Goal: Information Seeking & Learning: Learn about a topic

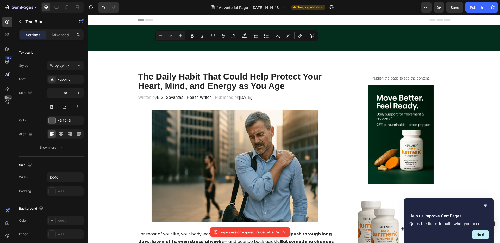
scroll to position [307, 0]
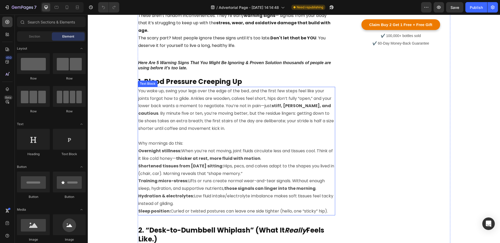
scroll to position [265, 0]
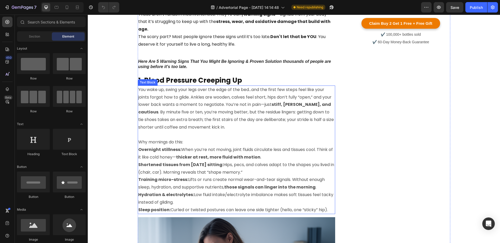
click at [218, 106] on p "You wake up, swing your legs over the edge of the bed…and the first few steps f…" at bounding box center [236, 108] width 197 height 45
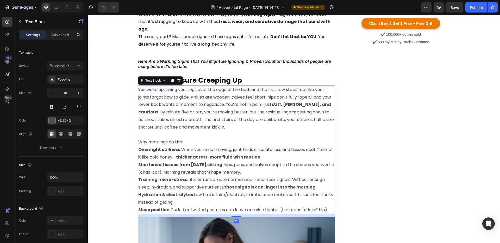
click at [331, 209] on p "Sleep position: Curled or twisted postures can leave one side tighter (hello, o…" at bounding box center [236, 210] width 197 height 8
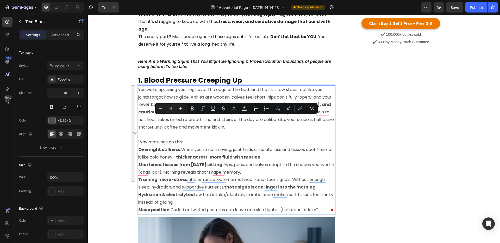
drag, startPoint x: 322, startPoint y: 210, endPoint x: 196, endPoint y: 116, distance: 156.5
click at [196, 116] on div "You wake up, swing your legs over the edge of the bed…and the first few steps f…" at bounding box center [237, 149] width 198 height 129
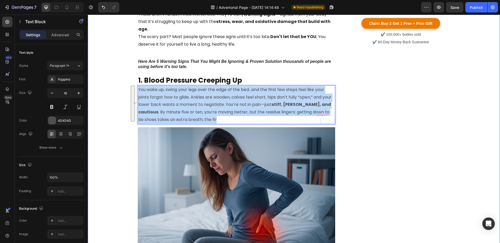
drag, startPoint x: 198, startPoint y: 119, endPoint x: 137, endPoint y: 88, distance: 68.6
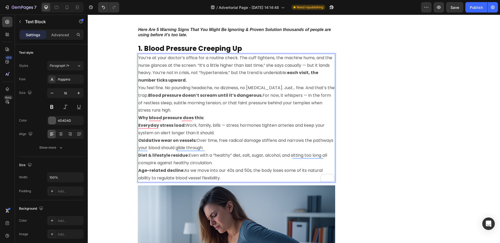
scroll to position [297, 0]
click at [149, 124] on strong "Everyday stress load:" at bounding box center [161, 125] width 47 height 6
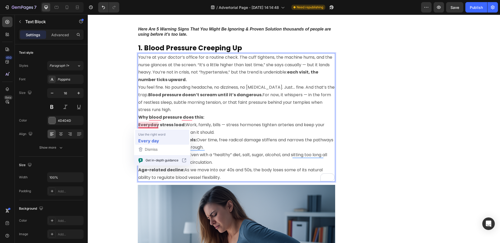
click at [156, 137] on strong "Every day" at bounding box center [148, 140] width 21 height 7
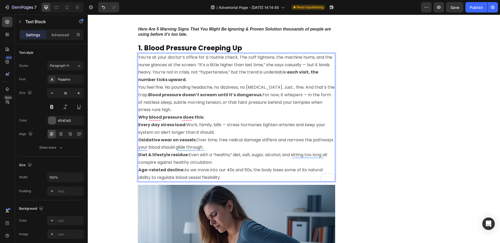
click at [169, 109] on p "You feel fine. No pounding headache, no dizziness, no chest pain. Just… fine. A…" at bounding box center [236, 99] width 197 height 30
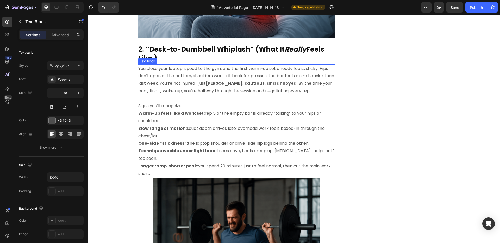
scroll to position [584, 0]
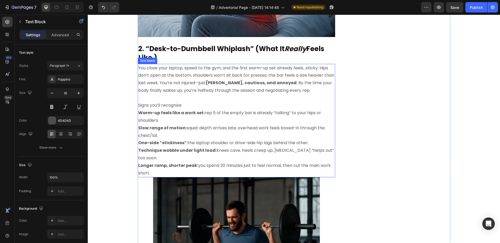
click at [162, 74] on p "You close your laptop, speed to the gym, and the first warm-up set already feel…" at bounding box center [236, 79] width 197 height 30
click at [151, 165] on p "Longer ramp, shorter peak: you spend 20 minutes just to feel normal, then cut t…" at bounding box center [236, 169] width 197 height 15
drag, startPoint x: 151, startPoint y: 164, endPoint x: 138, endPoint y: 67, distance: 98.5
click at [138, 67] on div "You close your laptop, speed to the gym, and the first warm-up set already feel…" at bounding box center [237, 121] width 198 height 114
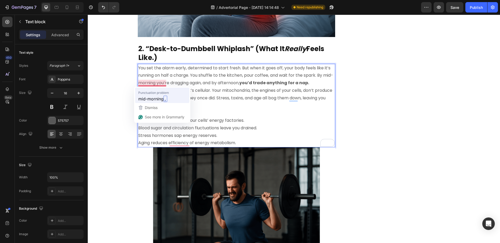
click at [162, 99] on span "mid-morning" at bounding box center [150, 98] width 25 height 7
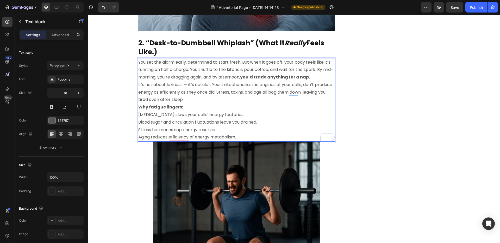
scroll to position [590, 0]
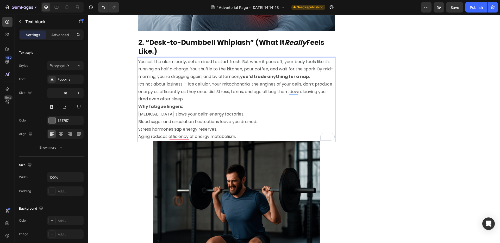
click at [210, 101] on p "It’s not about laziness — it’s cellular. Your mitochondria, the engines of your…" at bounding box center [236, 92] width 197 height 22
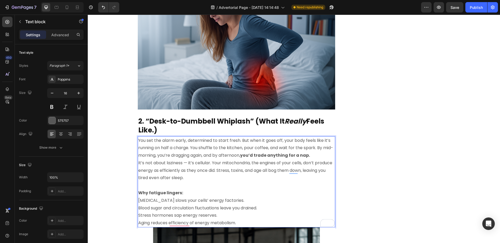
scroll to position [515, 0]
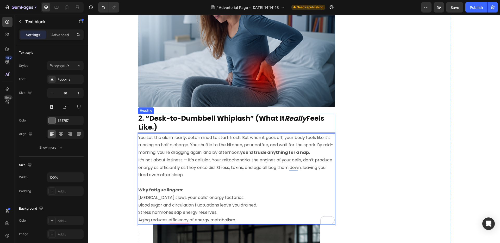
click at [193, 115] on strong "2. “Desk-to-Dumbbell Whiplash” (What It" at bounding box center [211, 118] width 146 height 9
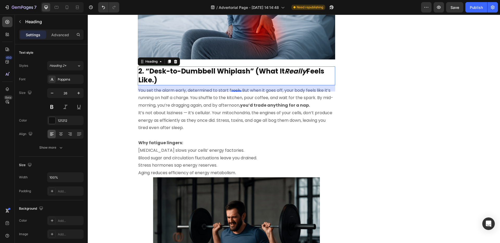
scroll to position [571, 0]
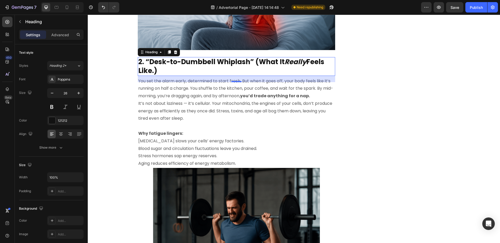
click at [166, 70] on h2 "2. “Desk-to-Dumbbell Whiplash” (What It Really Feels Like.)" at bounding box center [237, 66] width 198 height 19
drag, startPoint x: 161, startPoint y: 70, endPoint x: 147, endPoint y: 60, distance: 16.9
click at [147, 60] on p "2. “Desk-to-Dumbbell Whiplash” (What It Really Feels Like.)" at bounding box center [236, 67] width 197 height 18
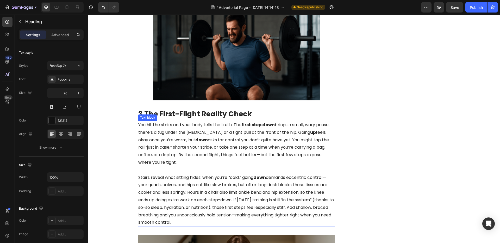
scroll to position [727, 0]
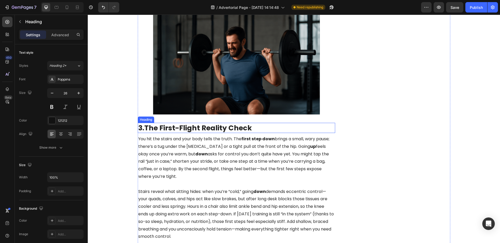
click at [225, 128] on strong "The First-Flight Reality Check" at bounding box center [198, 128] width 108 height 10
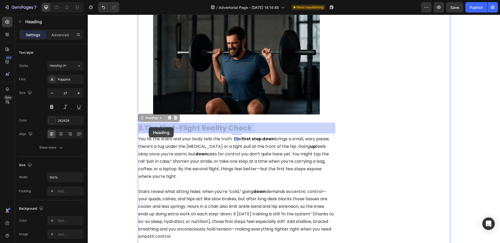
drag, startPoint x: 255, startPoint y: 130, endPoint x: 150, endPoint y: 128, distance: 105.8
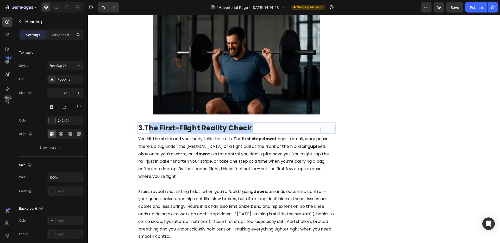
drag, startPoint x: 257, startPoint y: 127, endPoint x: 151, endPoint y: 125, distance: 106.6
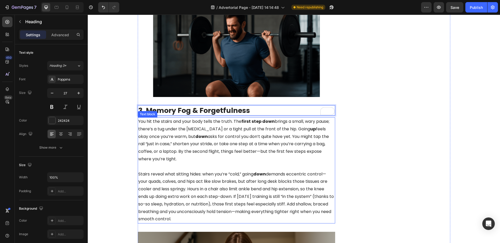
scroll to position [745, 0]
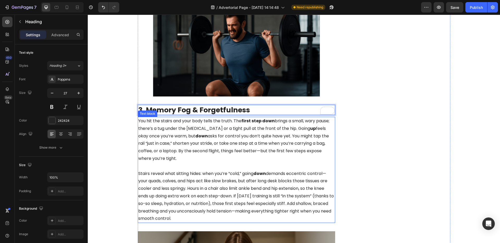
click at [151, 123] on p "You hit the stairs and your body tells the truth. The first step down brings a …" at bounding box center [236, 143] width 197 height 53
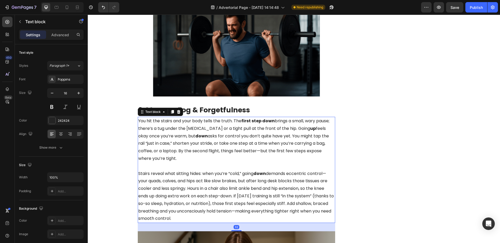
click at [215, 218] on p "Stairs reveal what sitting hides: when you’re “cold,” going down demands eccent…" at bounding box center [236, 196] width 197 height 53
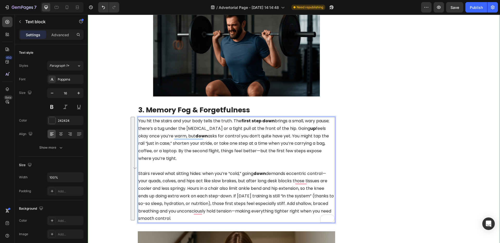
drag, startPoint x: 215, startPoint y: 218, endPoint x: 134, endPoint y: 119, distance: 128.1
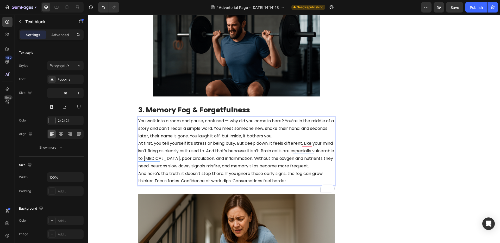
click at [296, 136] on p "You walk into a room and pause, confused — why did you come in here? You’re in …" at bounding box center [236, 128] width 197 height 22
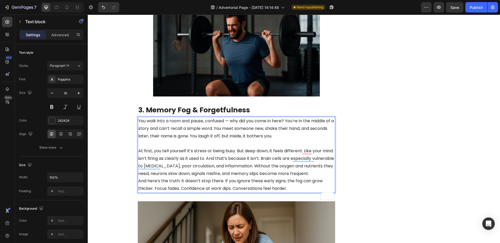
click at [198, 177] on p "At first, you tell yourself it’s stress or being busy. But deep down, it feels …" at bounding box center [236, 162] width 197 height 30
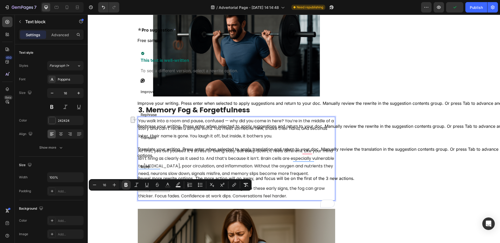
click at [167, 126] on p "You walk into a room and pause, confused — why did you come in here? You’re in …" at bounding box center [236, 128] width 197 height 22
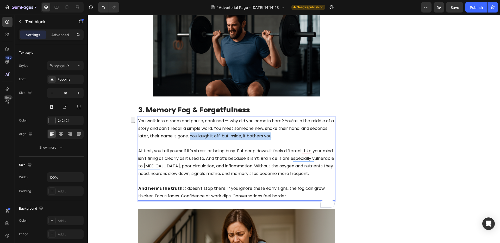
drag, startPoint x: 210, startPoint y: 136, endPoint x: 293, endPoint y: 137, distance: 83.1
click at [293, 137] on p "You walk into a room and pause, confused — why did you come in here? You’re in …" at bounding box center [236, 128] width 197 height 22
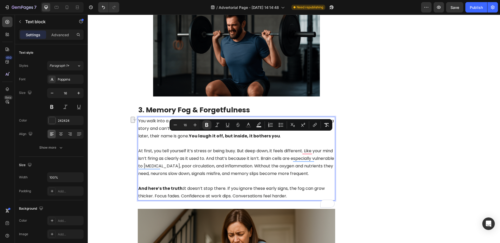
click at [253, 157] on p "At first, you tell yourself it’s stress or being busy. But deep down, it feels …" at bounding box center [236, 162] width 197 height 30
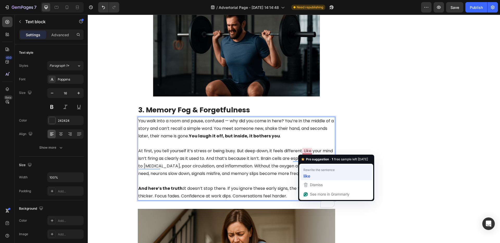
click at [310, 173] on strong "like" at bounding box center [307, 175] width 7 height 7
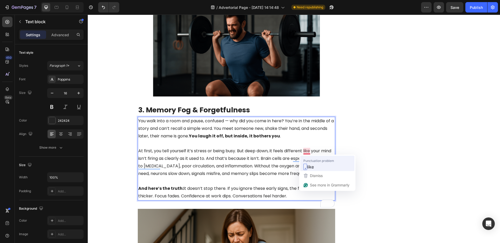
click at [310, 163] on span "like" at bounding box center [310, 166] width 7 height 7
click at [314, 151] on p "At first, you tell yourself it’s stress or being busy. But deep down, it feels …" at bounding box center [236, 162] width 197 height 30
click at [313, 150] on p "At first, you tell yourself it’s stress or being busy. But deep down, it feels …" at bounding box center [236, 162] width 197 height 30
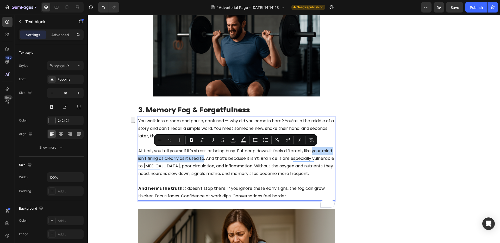
drag, startPoint x: 313, startPoint y: 150, endPoint x: 206, endPoint y: 159, distance: 107.2
click at [206, 159] on p "At first, you tell yourself it’s stress or being busy. But deep down, it feels …" at bounding box center [236, 162] width 197 height 30
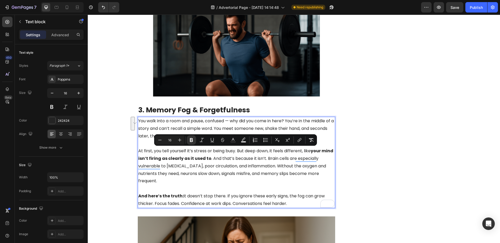
click at [219, 176] on p "At first, you tell yourself it’s stress or being busy. But deep down, it feels …" at bounding box center [236, 166] width 197 height 38
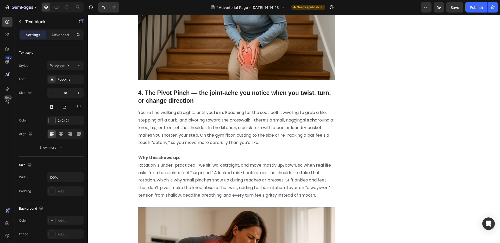
scroll to position [1022, 0]
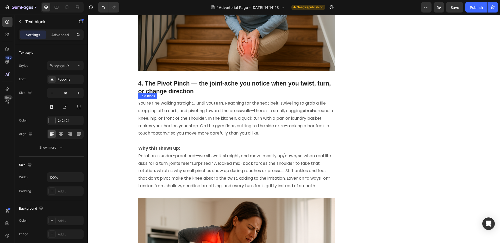
click at [181, 94] on h2 "4. The Pivot Pinch — the joint-ache you notice when you twist, turn, or change …" at bounding box center [237, 87] width 198 height 17
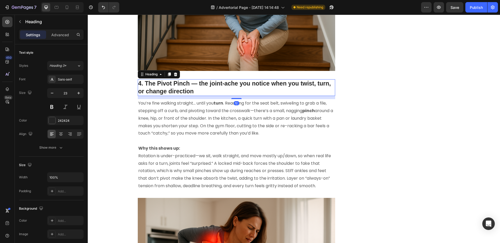
click at [195, 91] on h2 "4. The Pivot Pinch — the joint-ache you notice when you twist, turn, or change …" at bounding box center [237, 87] width 198 height 17
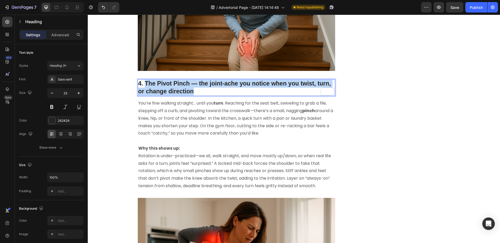
drag, startPoint x: 195, startPoint y: 91, endPoint x: 146, endPoint y: 82, distance: 50.2
click at [146, 82] on p "4. The Pivot Pinch — the joint-ache you notice when you twist, turn, or change …" at bounding box center [236, 88] width 197 height 16
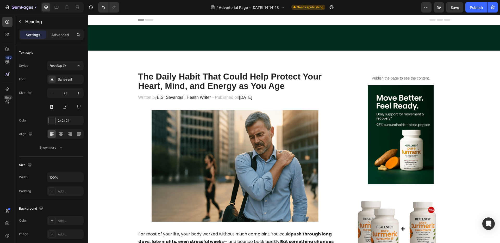
scroll to position [1022, 0]
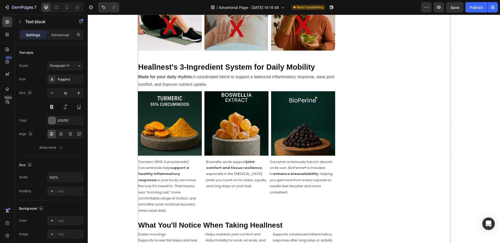
scroll to position [1266, 0]
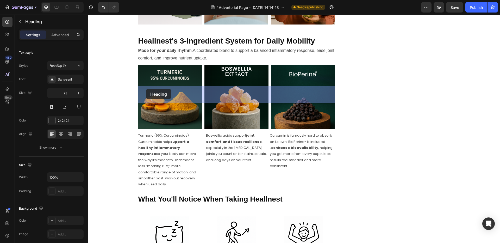
drag, startPoint x: 183, startPoint y: 98, endPoint x: 146, endPoint y: 89, distance: 37.6
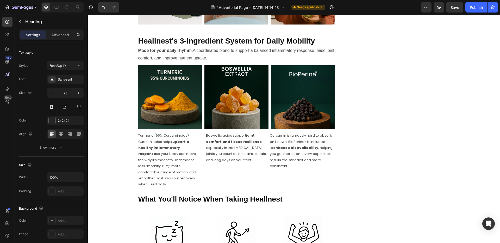
drag, startPoint x: 172, startPoint y: 99, endPoint x: 146, endPoint y: 90, distance: 27.4
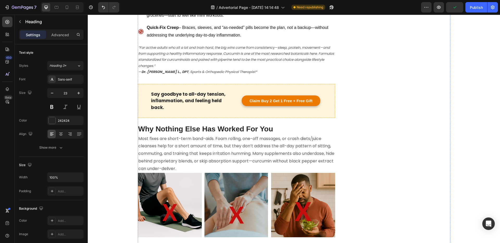
scroll to position [1019, 0]
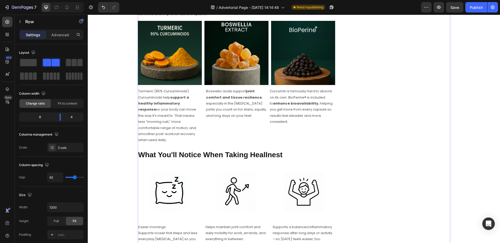
scroll to position [1300, 0]
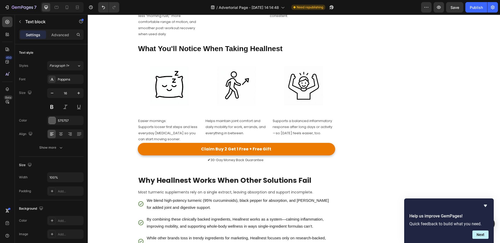
scroll to position [1278, 0]
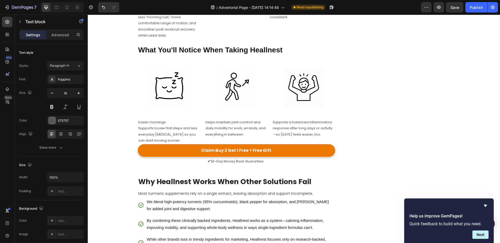
drag, startPoint x: 215, startPoint y: 157, endPoint x: 139, endPoint y: 89, distance: 101.9
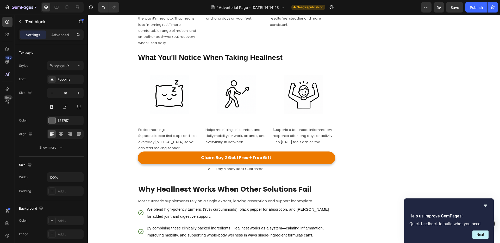
drag, startPoint x: 180, startPoint y: 97, endPoint x: 310, endPoint y: 99, distance: 130.3
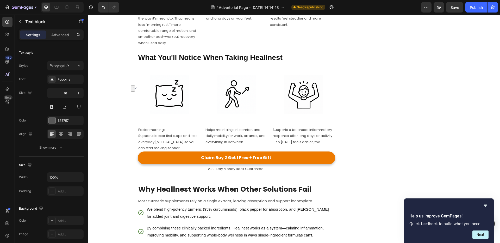
drag, startPoint x: 197, startPoint y: 104, endPoint x: 335, endPoint y: 106, distance: 138.4
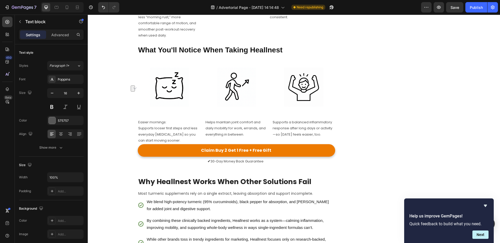
drag, startPoint x: 139, startPoint y: 112, endPoint x: 189, endPoint y: 113, distance: 49.3
drag, startPoint x: 246, startPoint y: 119, endPoint x: 300, endPoint y: 119, distance: 54.5
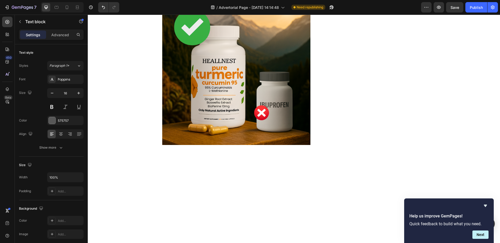
scroll to position [1531, 0]
